Goal: Task Accomplishment & Management: Use online tool/utility

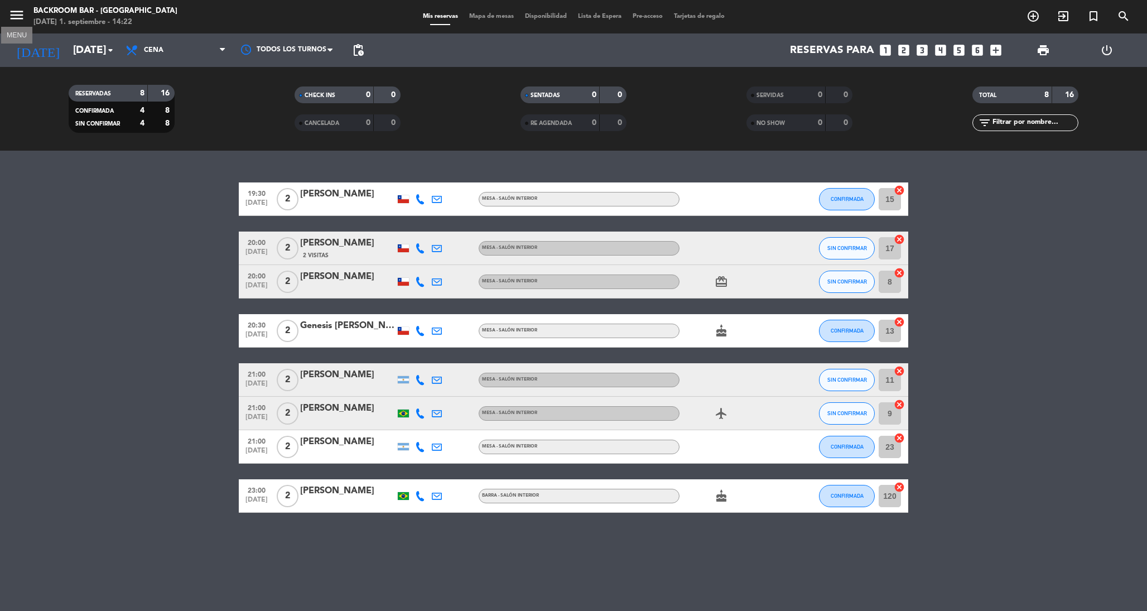
click at [24, 13] on icon "menu" at bounding box center [16, 15] width 17 height 17
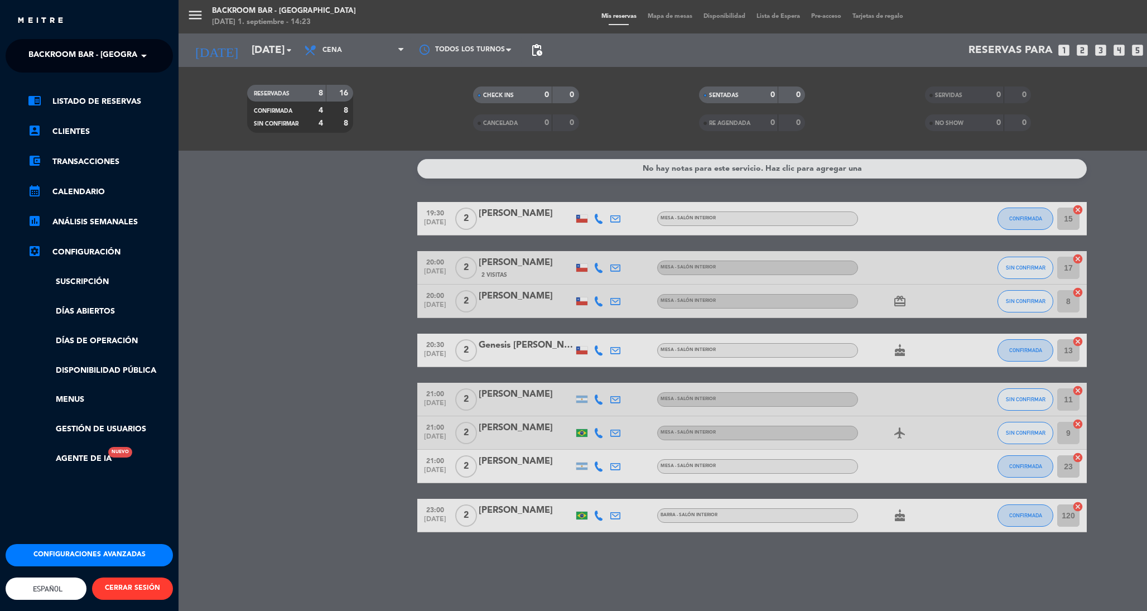
click at [51, 58] on span "Backroom Bar - [GEOGRAPHIC_DATA]" at bounding box center [105, 55] width 155 height 23
click at [65, 83] on span "Backroom Bar" at bounding box center [44, 86] width 65 height 13
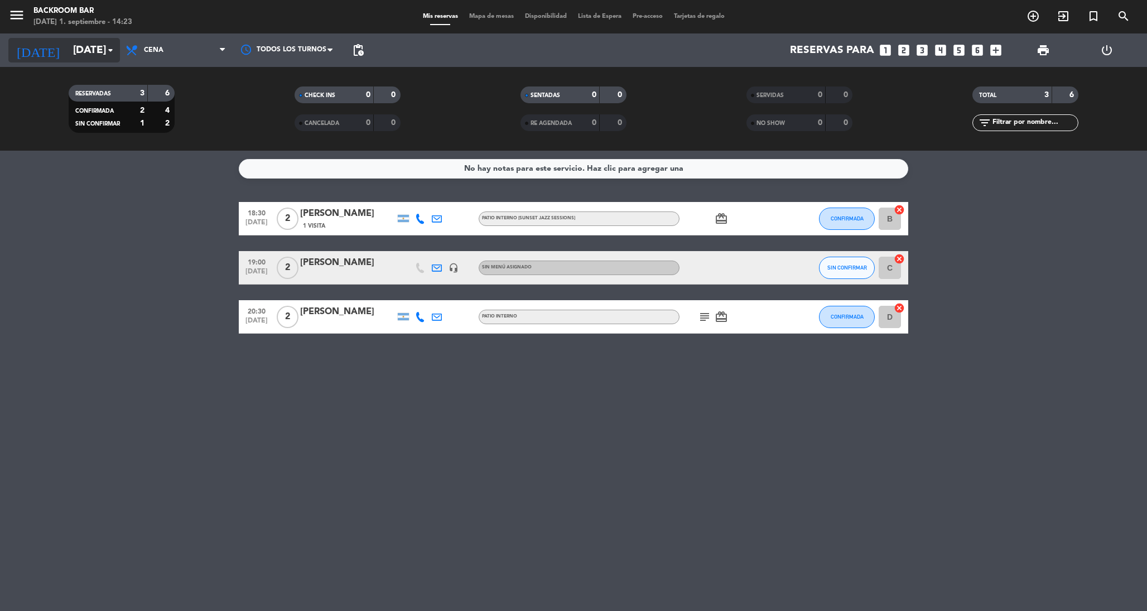
click at [92, 55] on input "[DATE]" at bounding box center [135, 50] width 135 height 24
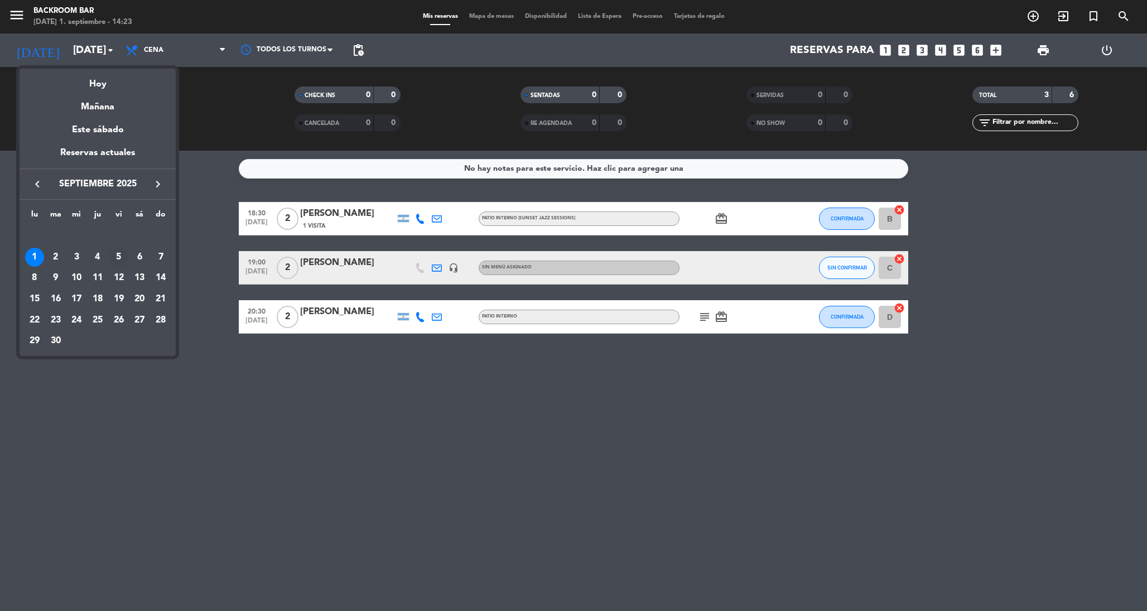
click at [118, 258] on div "5" at bounding box center [118, 257] width 19 height 19
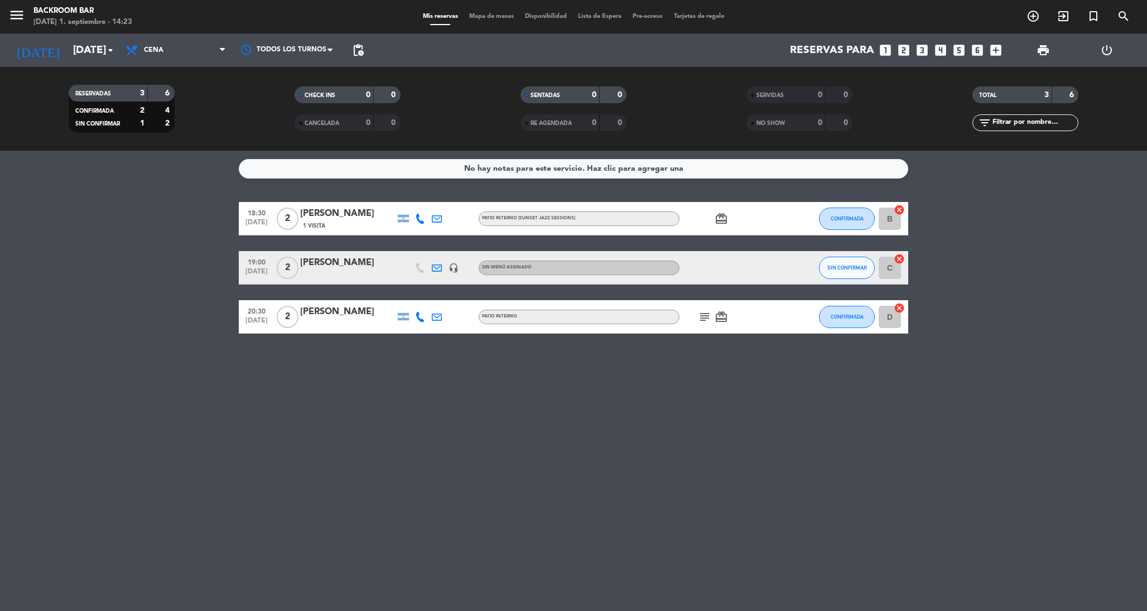
type input "[DATE]"
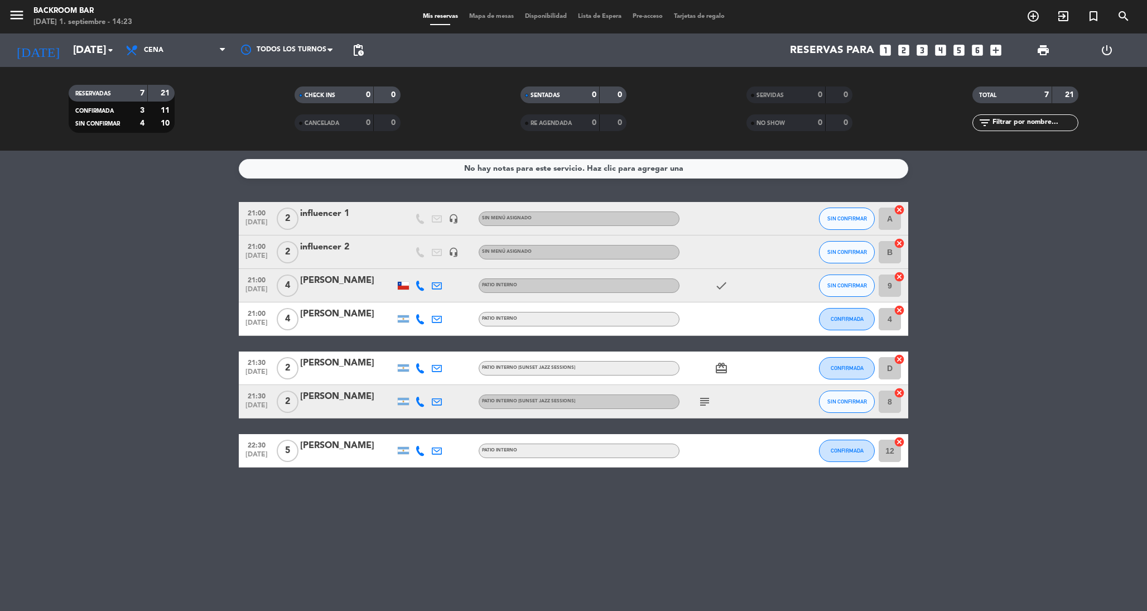
click at [483, 20] on span "Mapa de mesas" at bounding box center [492, 16] width 56 height 6
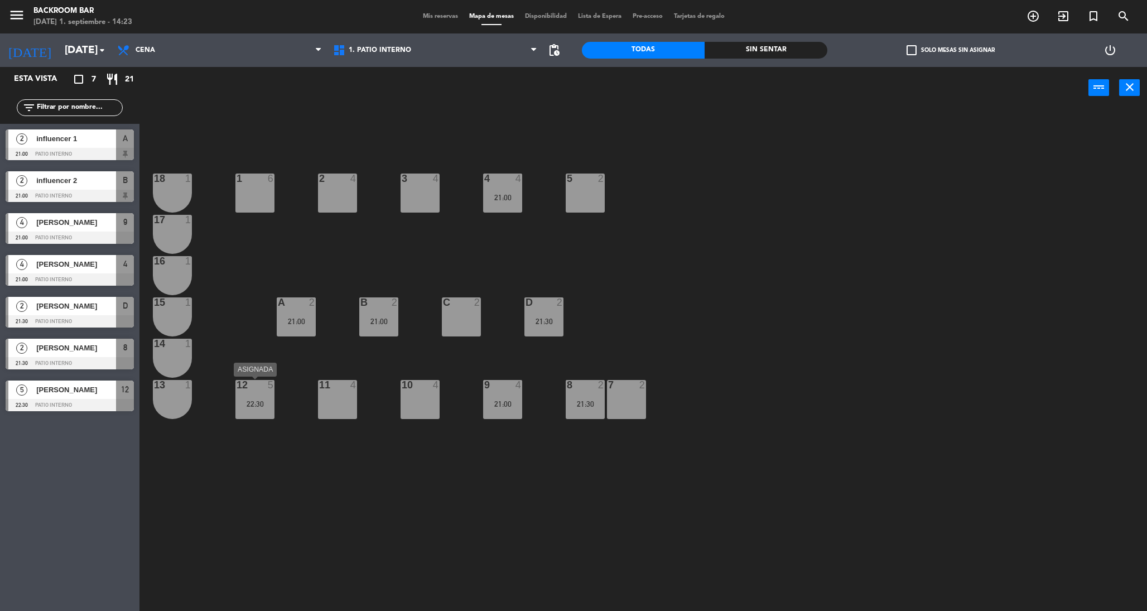
click at [257, 415] on div "12 5 22:30" at bounding box center [254, 399] width 39 height 39
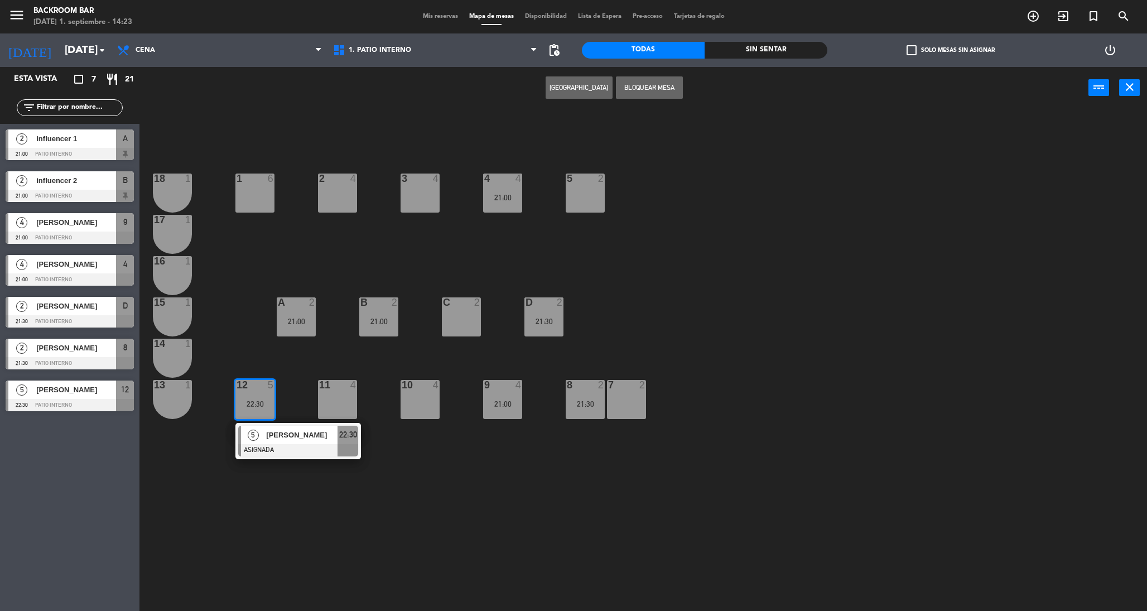
click at [261, 201] on div "1 6" at bounding box center [254, 193] width 39 height 39
click at [542, 83] on button "Mover" at bounding box center [544, 87] width 67 height 22
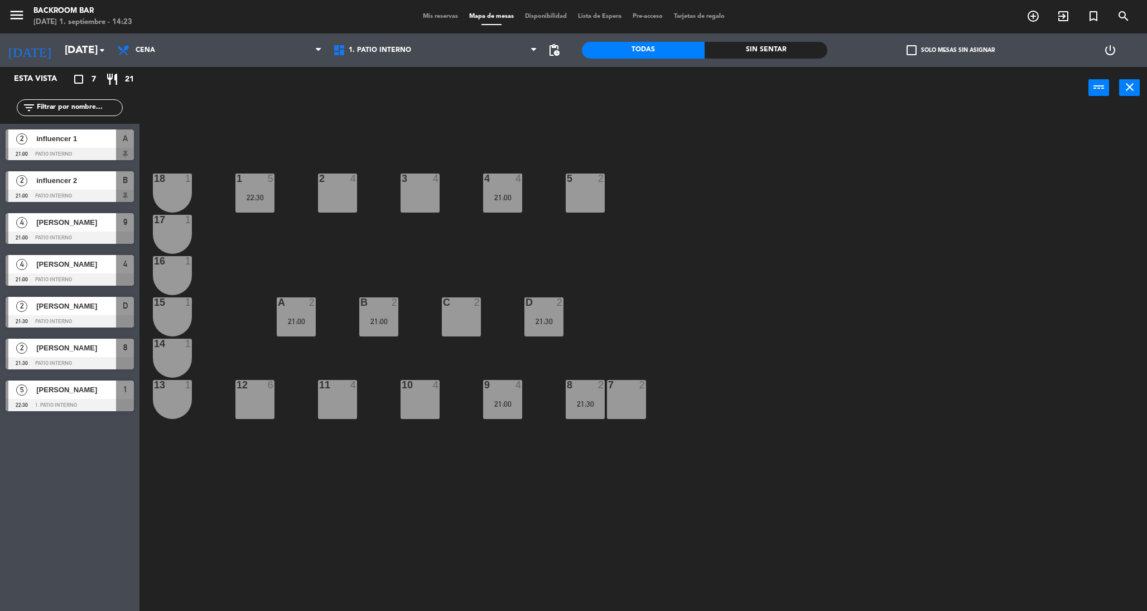
click at [252, 411] on div "12 6" at bounding box center [254, 399] width 39 height 39
click at [641, 86] on button "Bloquear Mesa" at bounding box center [649, 87] width 67 height 22
click at [177, 391] on div "13 1" at bounding box center [172, 399] width 39 height 39
click at [176, 365] on div "14 1" at bounding box center [172, 358] width 39 height 39
click at [175, 315] on div "15 1" at bounding box center [172, 316] width 39 height 39
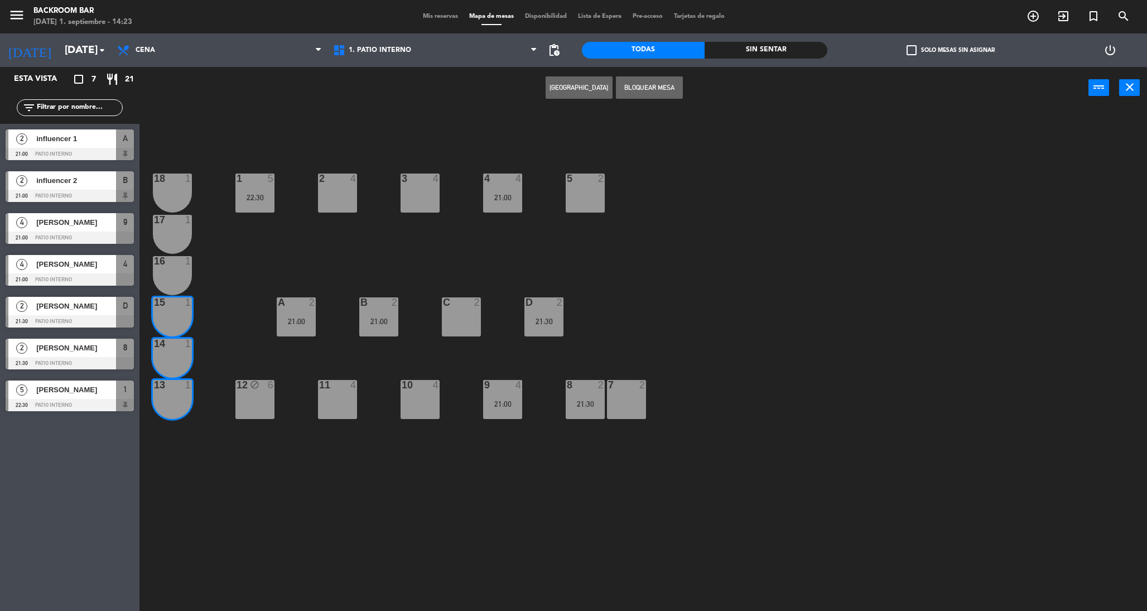
click at [175, 273] on div "16 1" at bounding box center [172, 275] width 39 height 39
click at [174, 220] on div at bounding box center [172, 220] width 18 height 10
click at [174, 194] on div "18 1" at bounding box center [172, 193] width 39 height 39
click at [656, 83] on button "Bloquear Mesa" at bounding box center [649, 87] width 67 height 22
